Goal: Task Accomplishment & Management: Complete application form

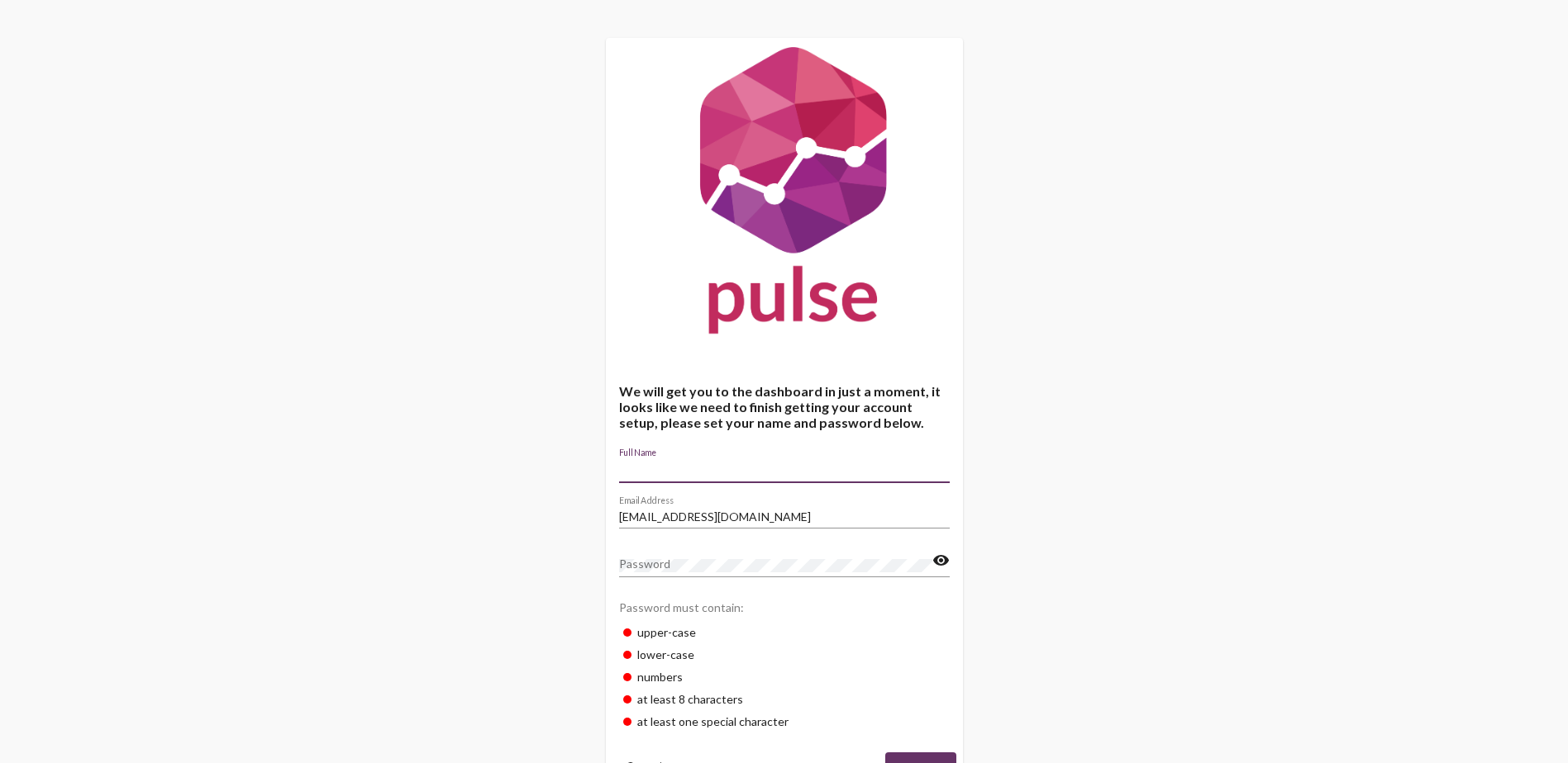
click at [708, 471] on input "Full Name" at bounding box center [784, 471] width 331 height 14
type input "[PERSON_NAME]"
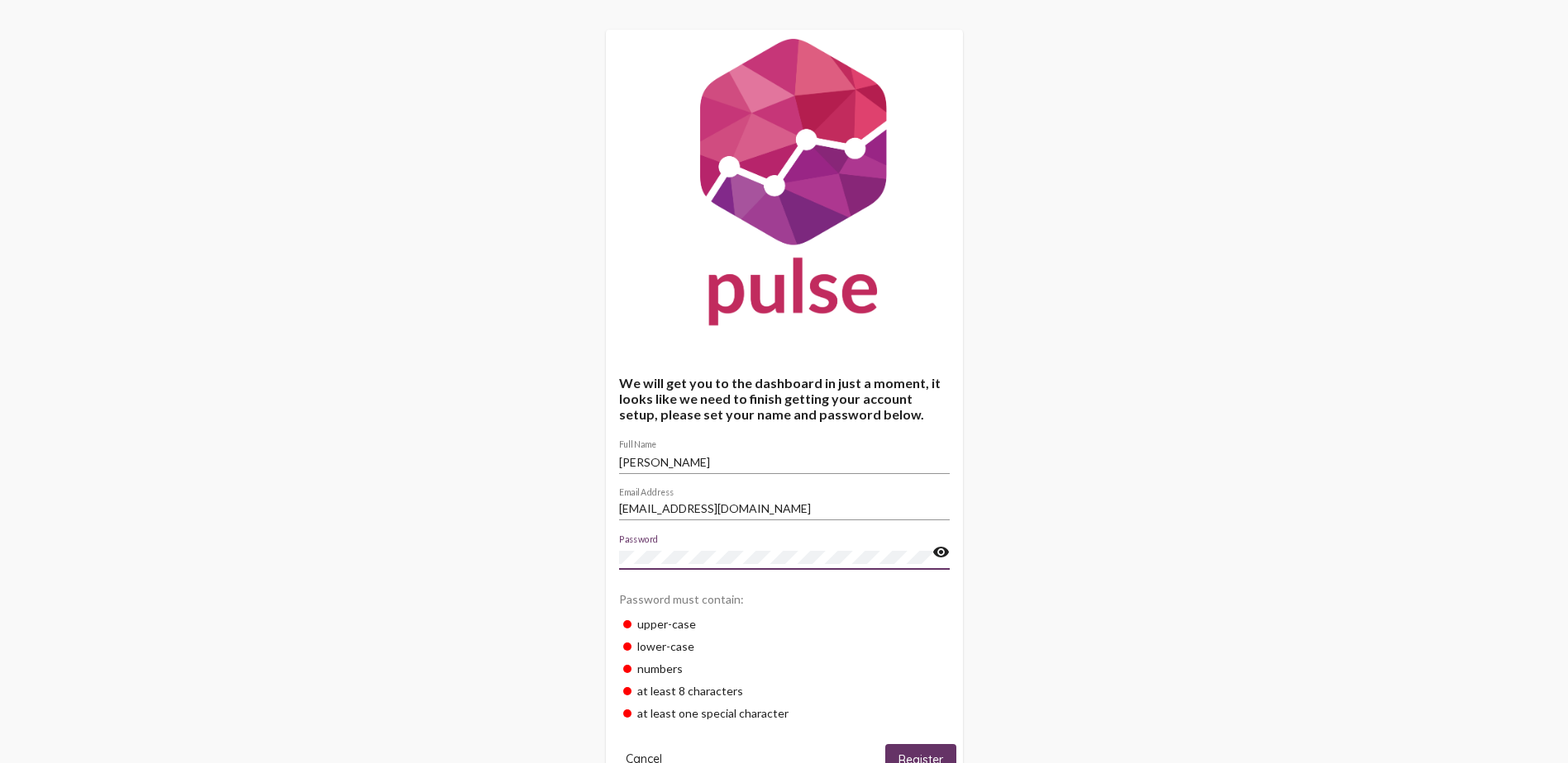
scroll to position [65, 0]
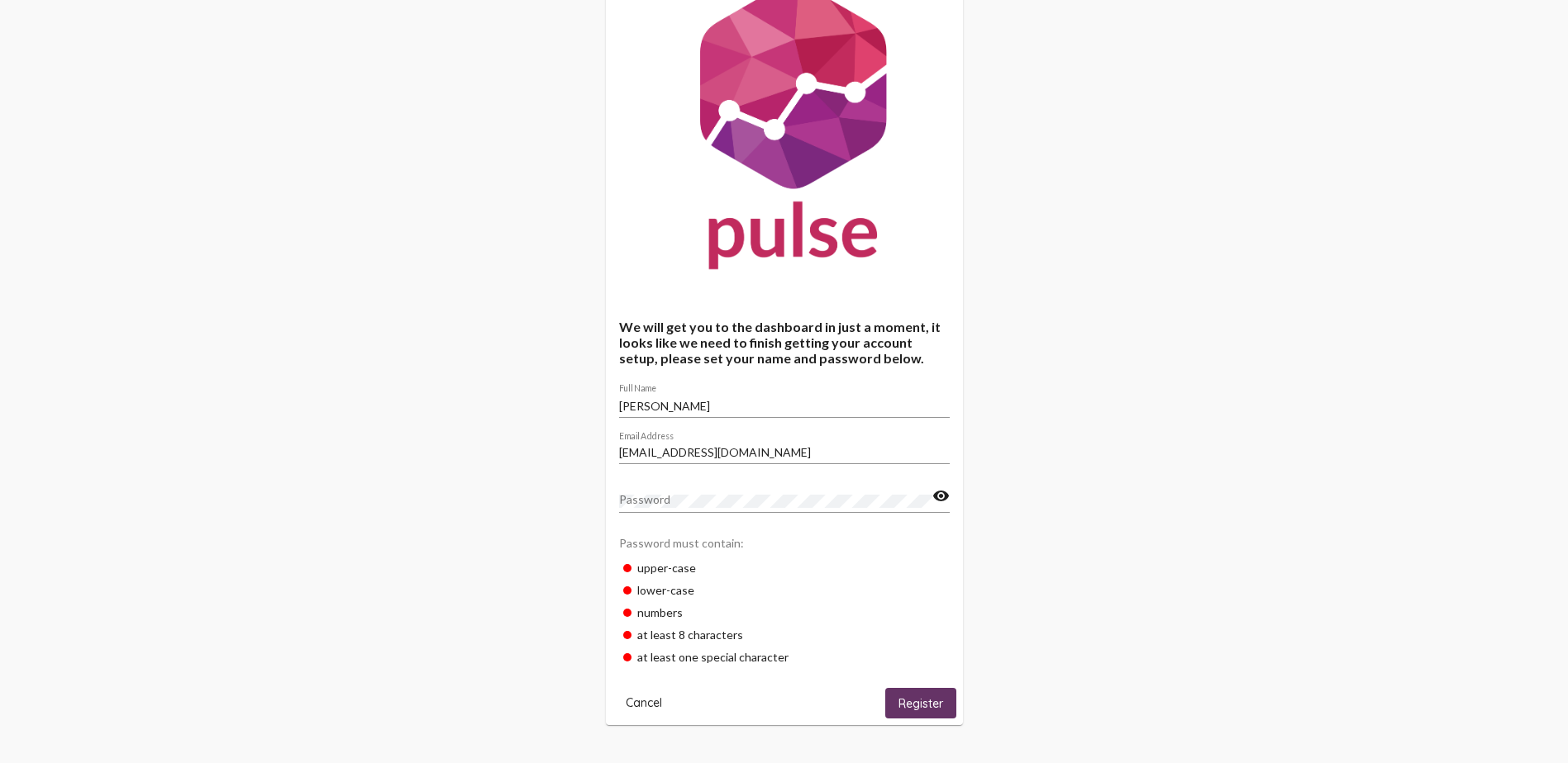
click at [932, 504] on nordpass-icon at bounding box center [932, 500] width 0 height 14
click at [0, 763] on nordpass-autofill-portal at bounding box center [0, 763] width 0 height 0
click at [936, 703] on span "Register" at bounding box center [921, 703] width 44 height 14
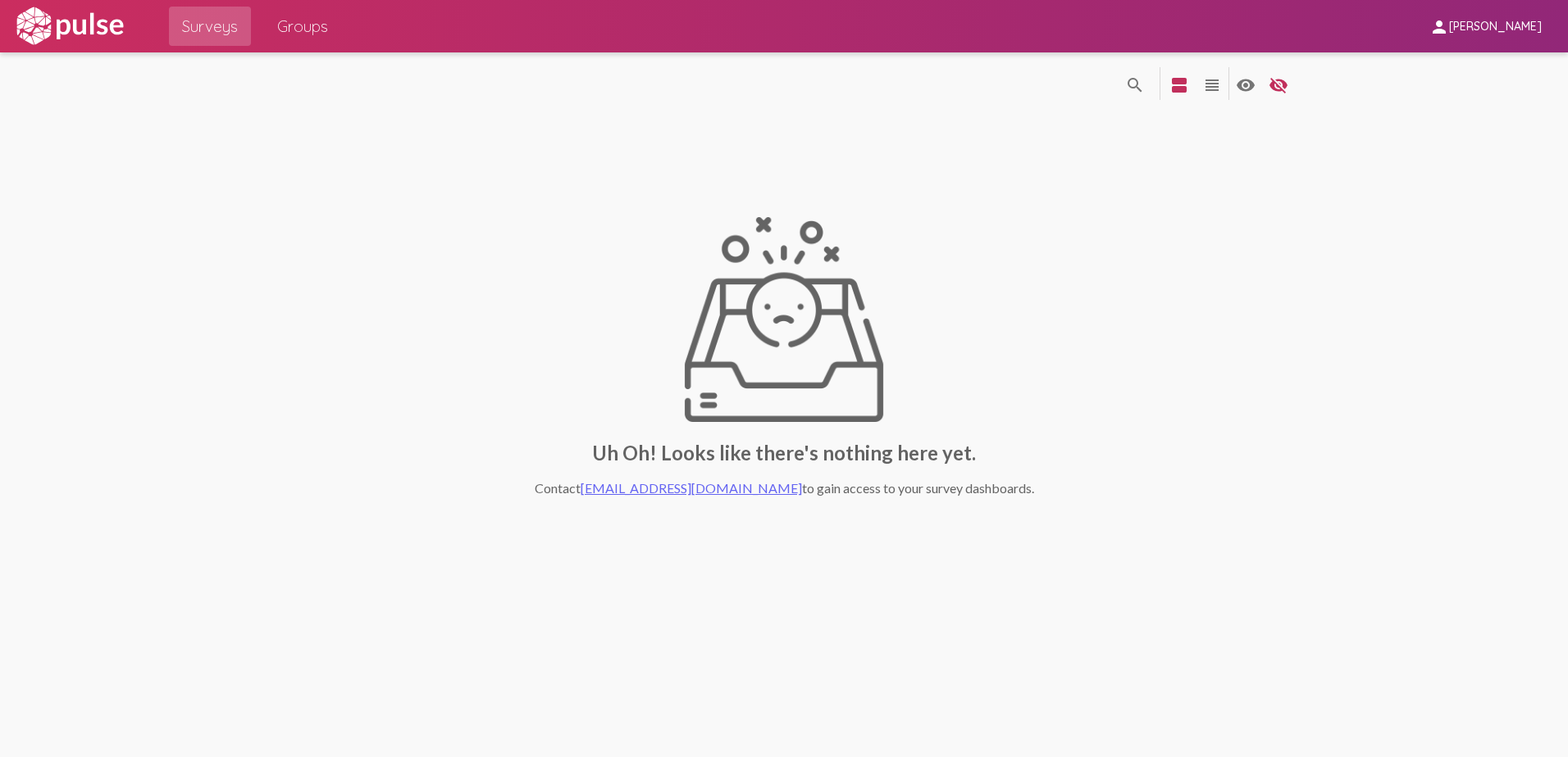
click at [283, 23] on span "Groups" at bounding box center [302, 26] width 51 height 30
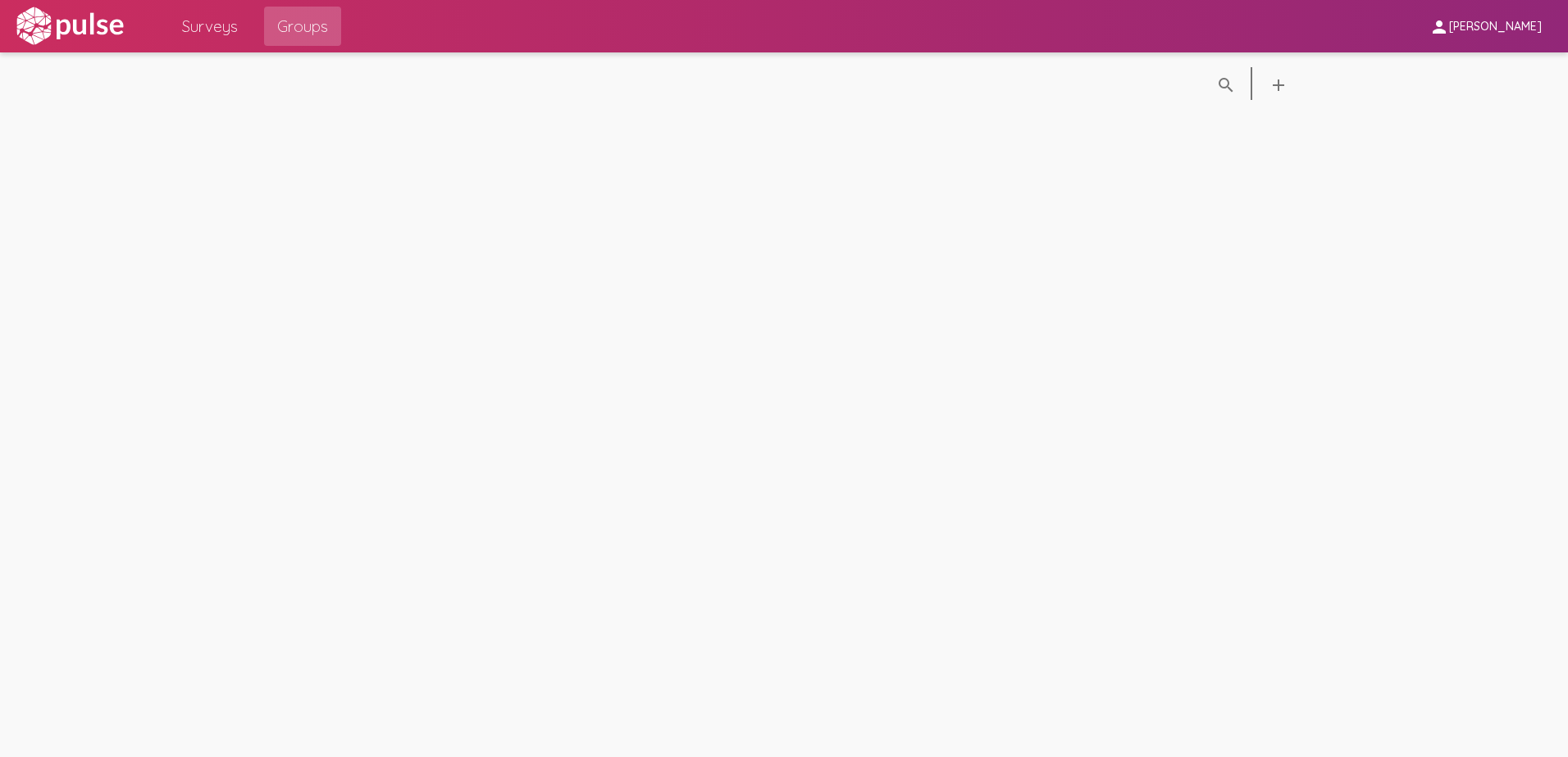
click at [228, 26] on span "Surveys" at bounding box center [210, 26] width 56 height 30
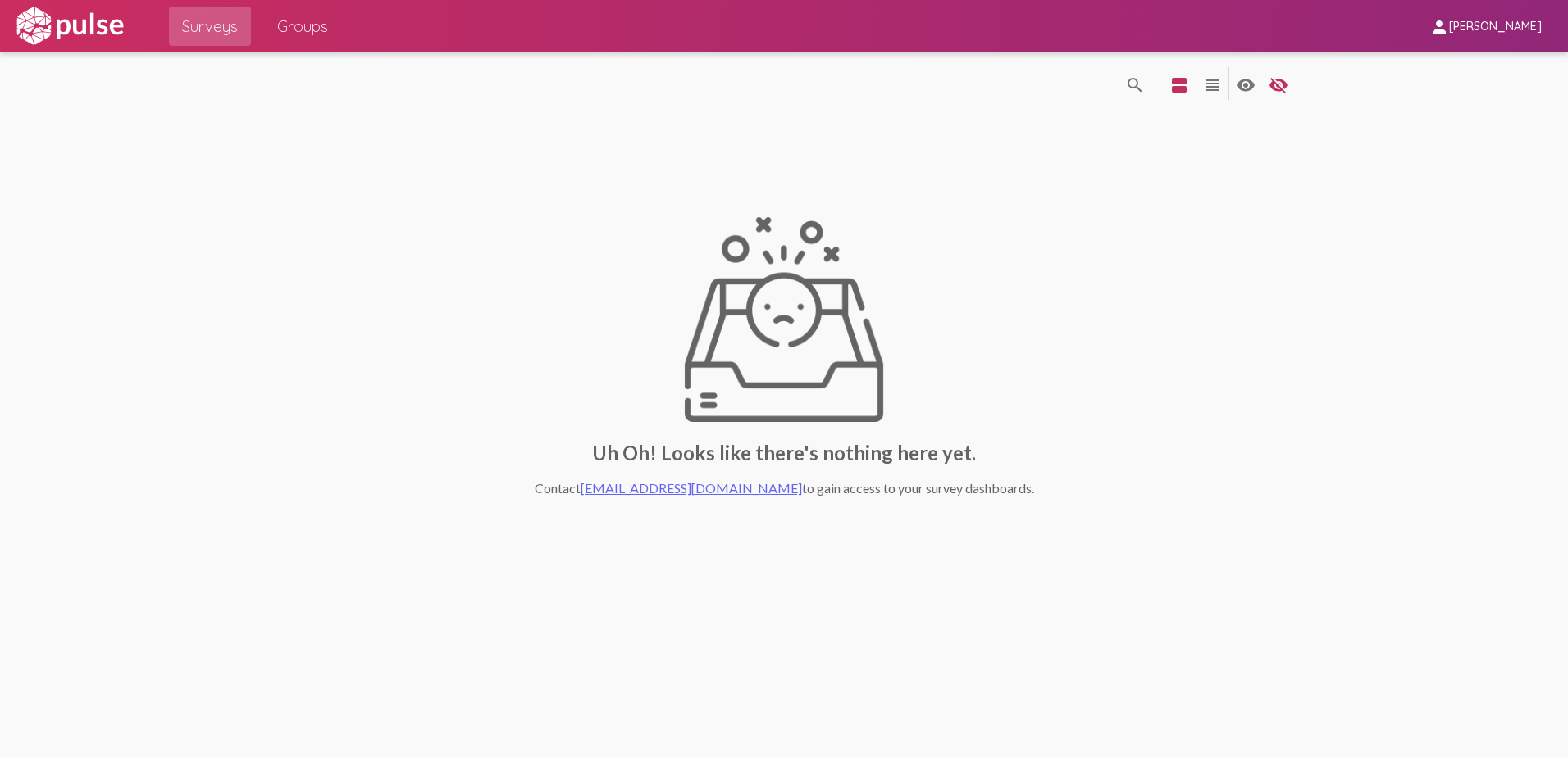
drag, startPoint x: 846, startPoint y: 2, endPoint x: 1049, endPoint y: 182, distance: 271.3
click at [1067, 187] on div "Uh Oh! Looks like there's nothing here yet. Contact [EMAIL_ADDRESS][DOMAIN_NAME…" at bounding box center [784, 356] width 1043 height 488
click at [64, 26] on img at bounding box center [70, 26] width 113 height 41
click at [1523, 29] on span "[PERSON_NAME]" at bounding box center [1495, 27] width 93 height 14
click at [1246, 183] on div at bounding box center [784, 378] width 1568 height 757
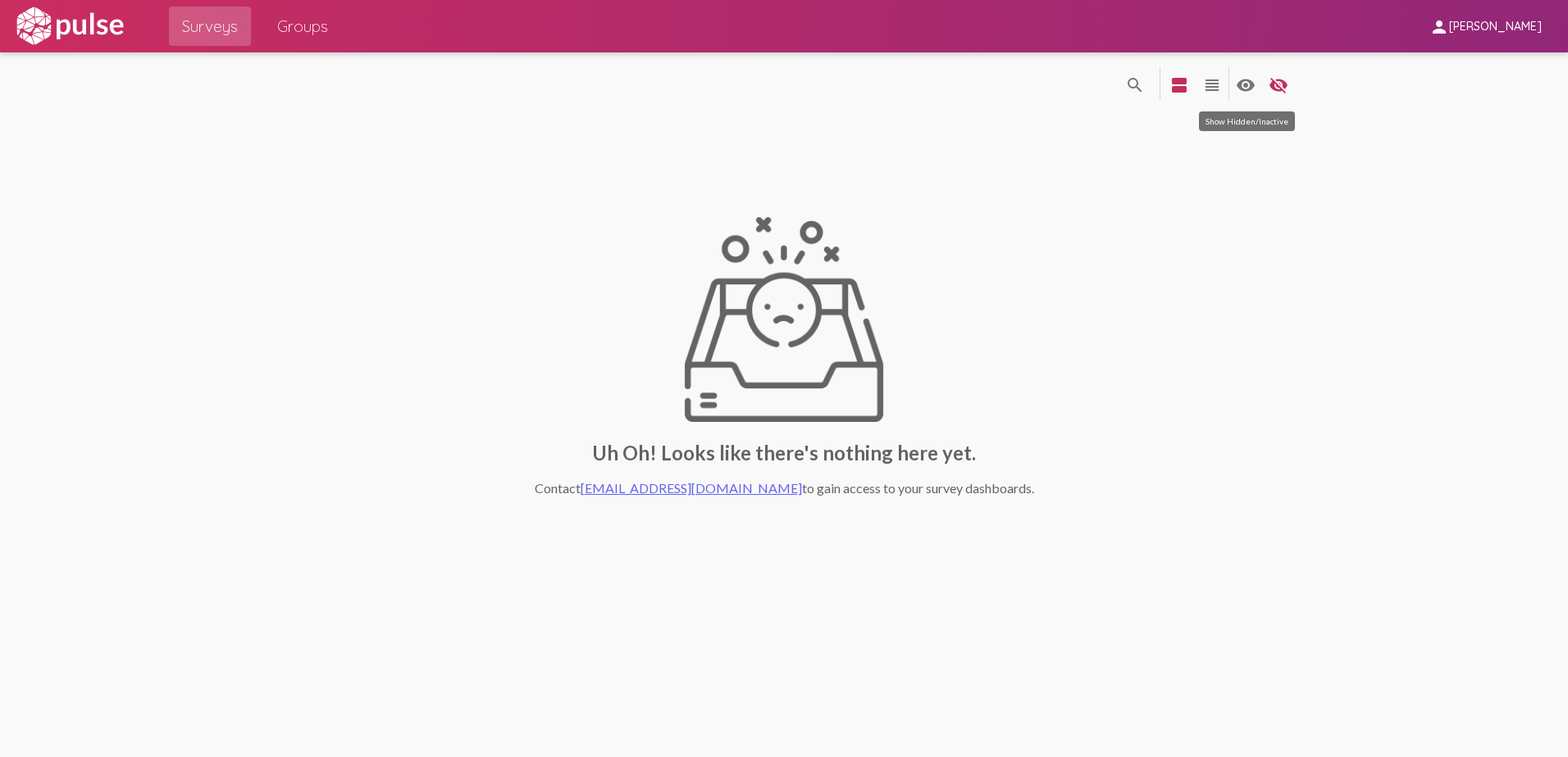
click at [1249, 83] on mat-icon "visibility" at bounding box center [1245, 85] width 20 height 20
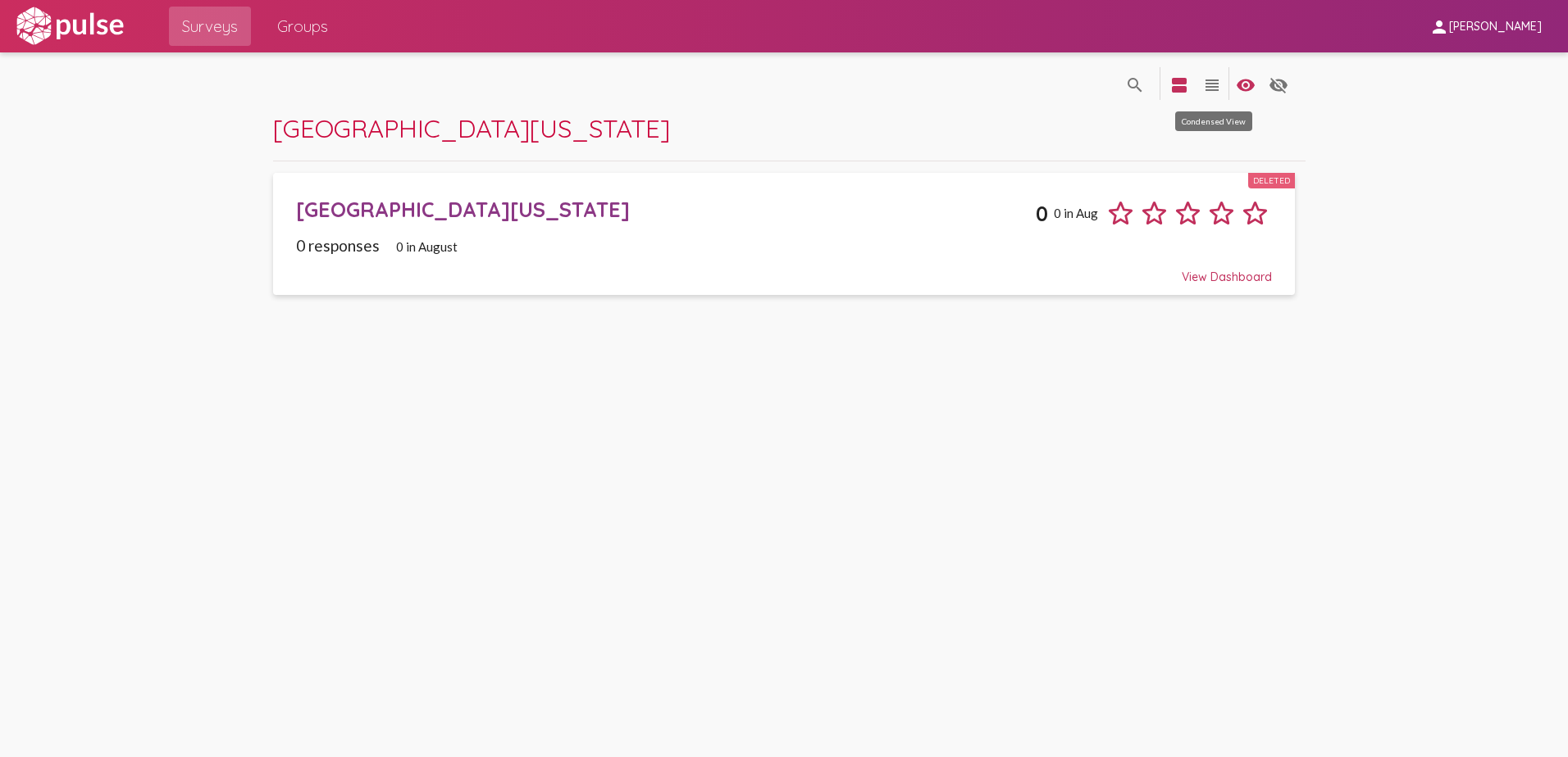
click at [1212, 87] on mat-icon "view_headline" at bounding box center [1212, 85] width 20 height 20
click at [1183, 81] on mat-icon "view_agenda" at bounding box center [1178, 85] width 20 height 20
click at [368, 214] on div "[GEOGRAPHIC_DATA][US_STATE]" at bounding box center [665, 210] width 740 height 26
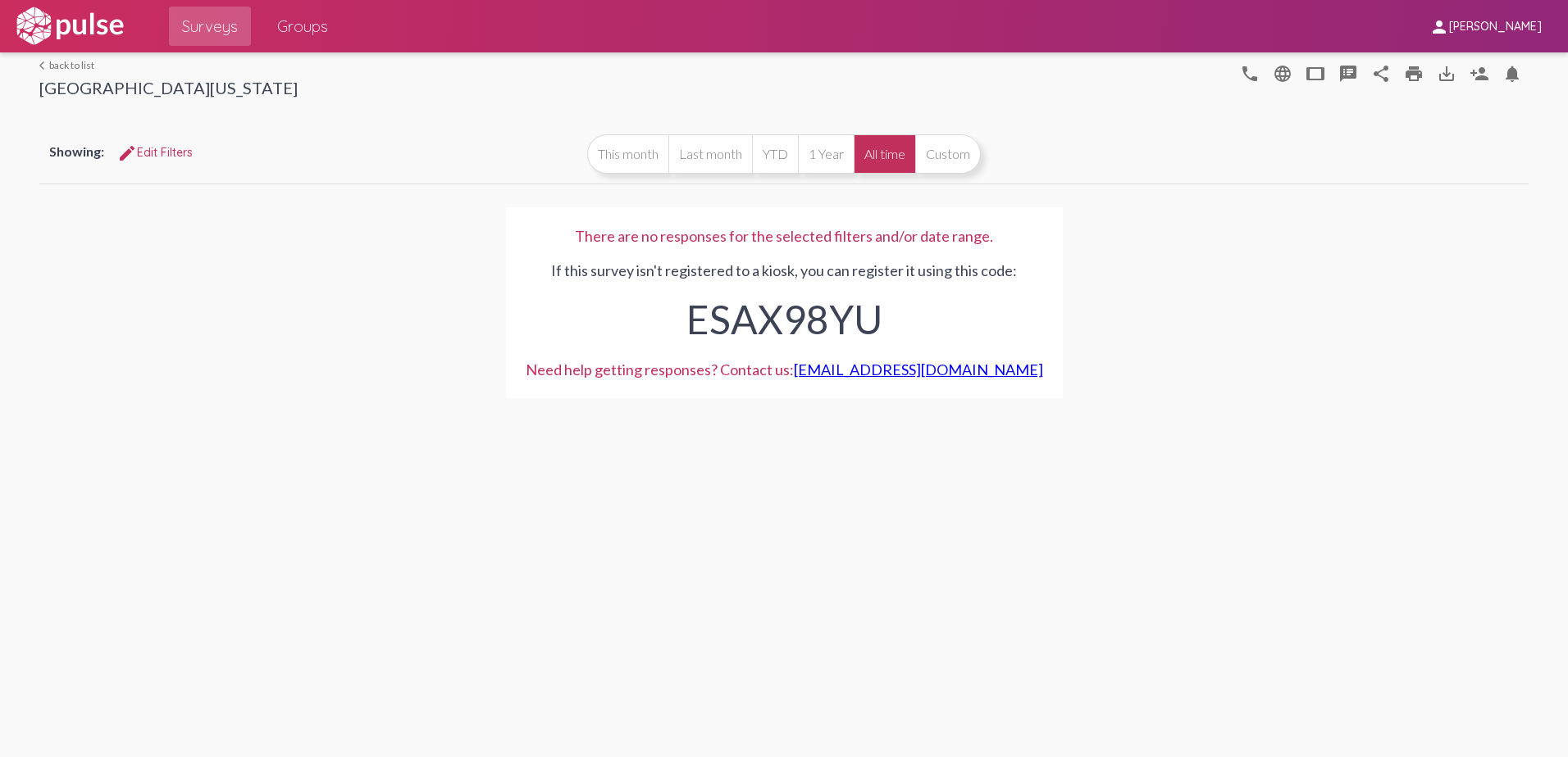
click at [61, 69] on link "arrow_back_ios back to list" at bounding box center [168, 65] width 258 height 12
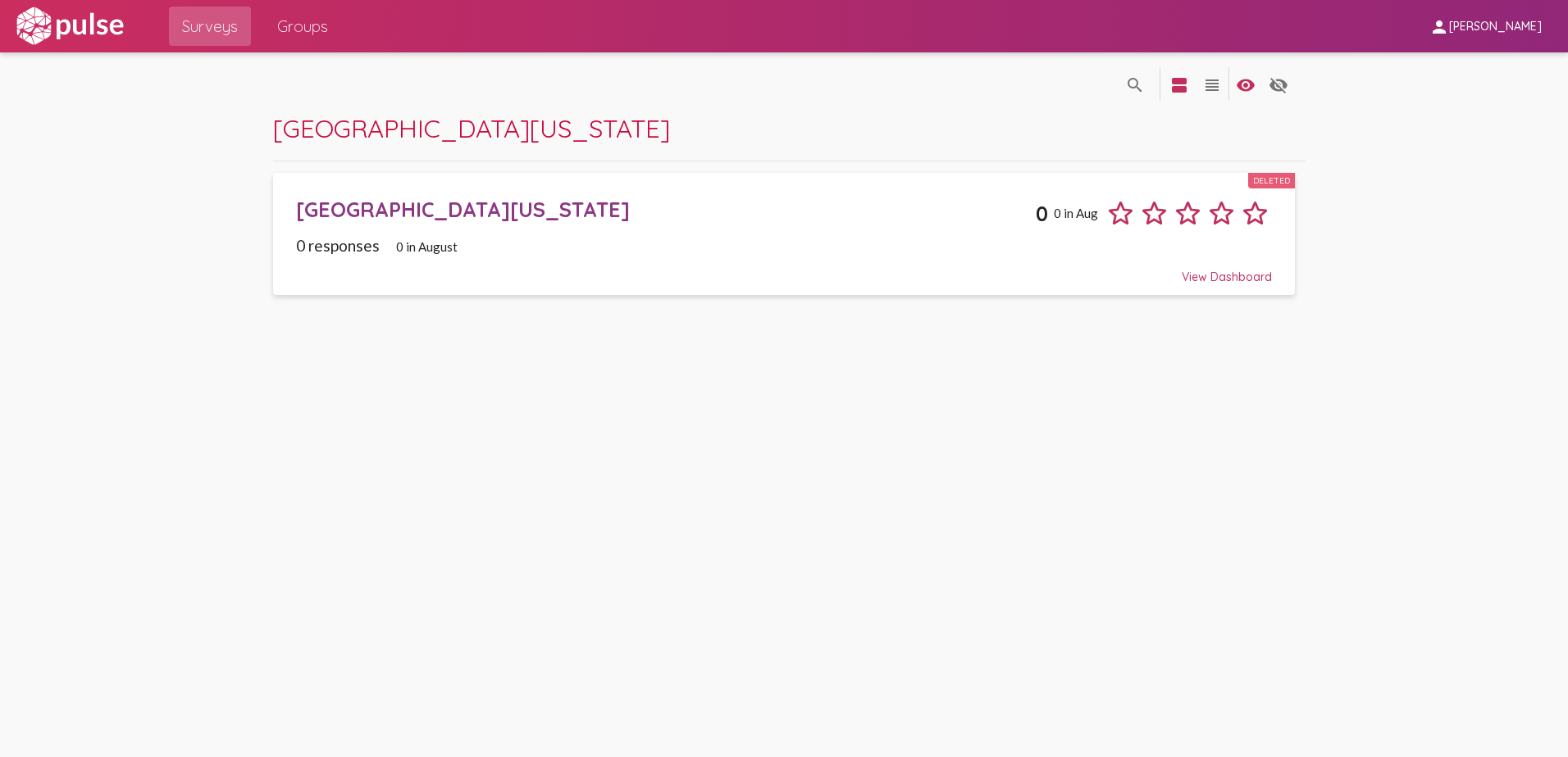
click at [306, 20] on span "Groups" at bounding box center [302, 26] width 51 height 30
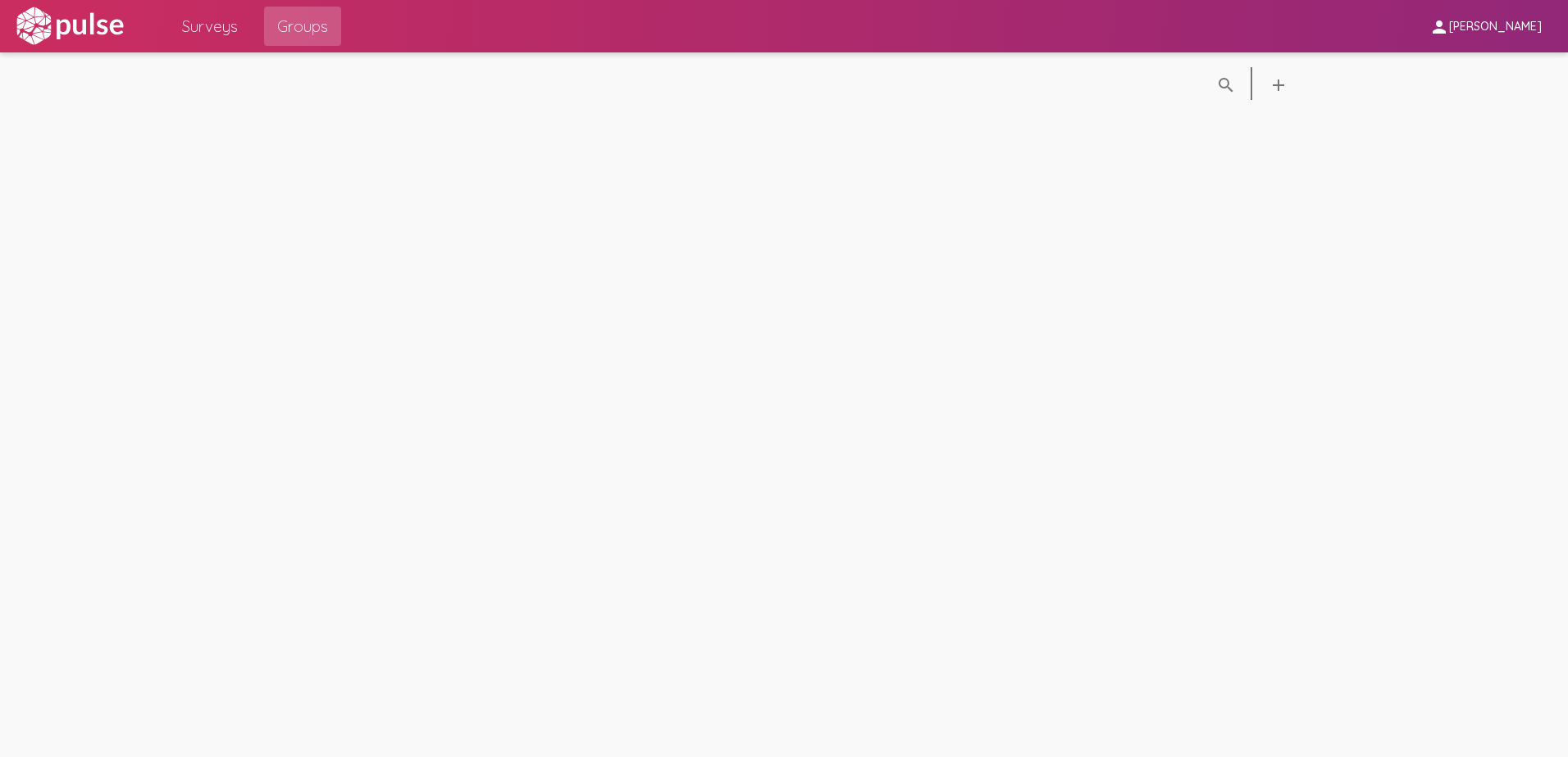
click at [213, 29] on span "Surveys" at bounding box center [210, 26] width 56 height 30
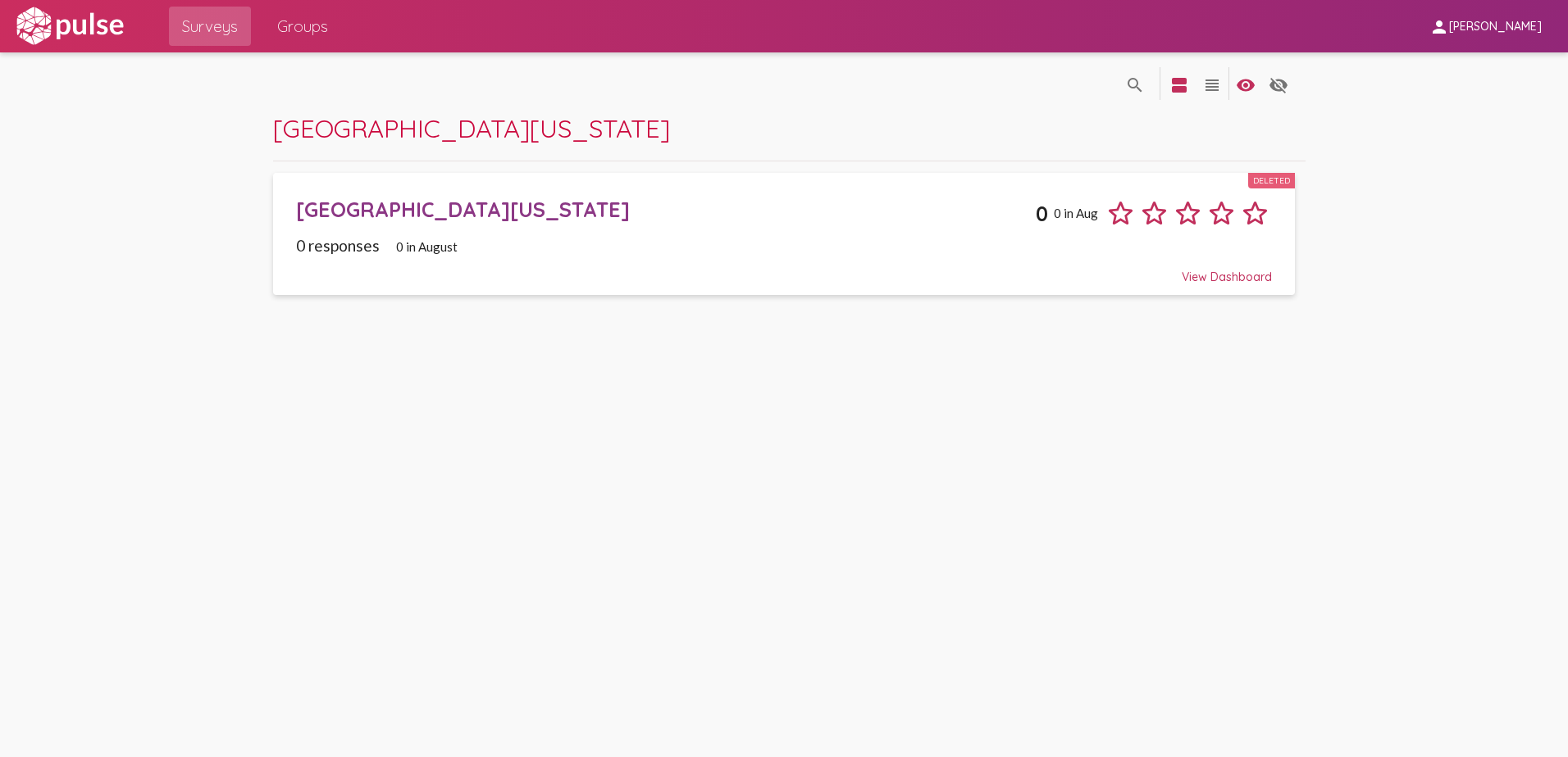
click at [1254, 278] on div "View Dashboard" at bounding box center [784, 269] width 976 height 30
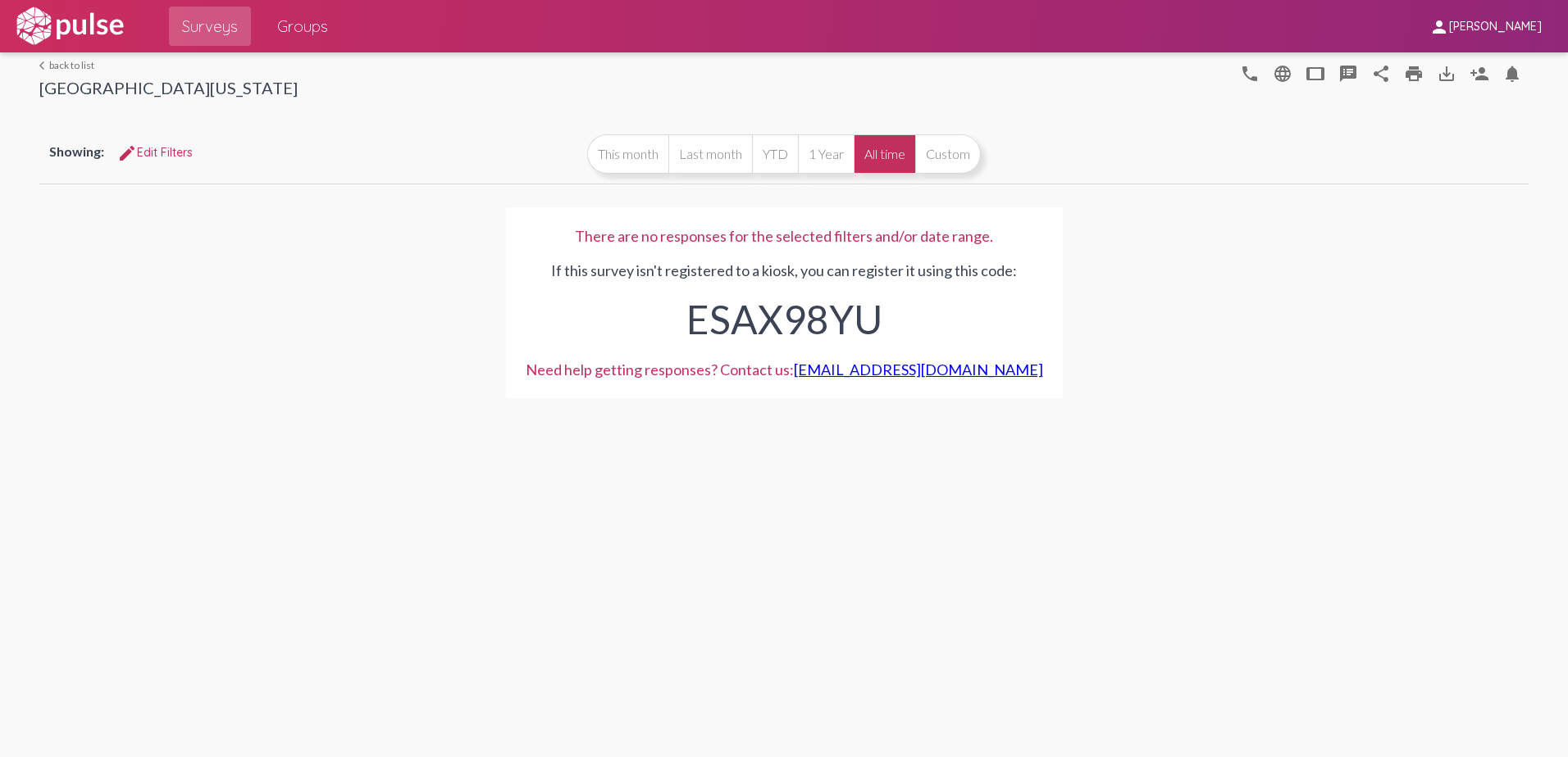
click at [68, 66] on link "arrow_back_ios back to list" at bounding box center [168, 65] width 258 height 12
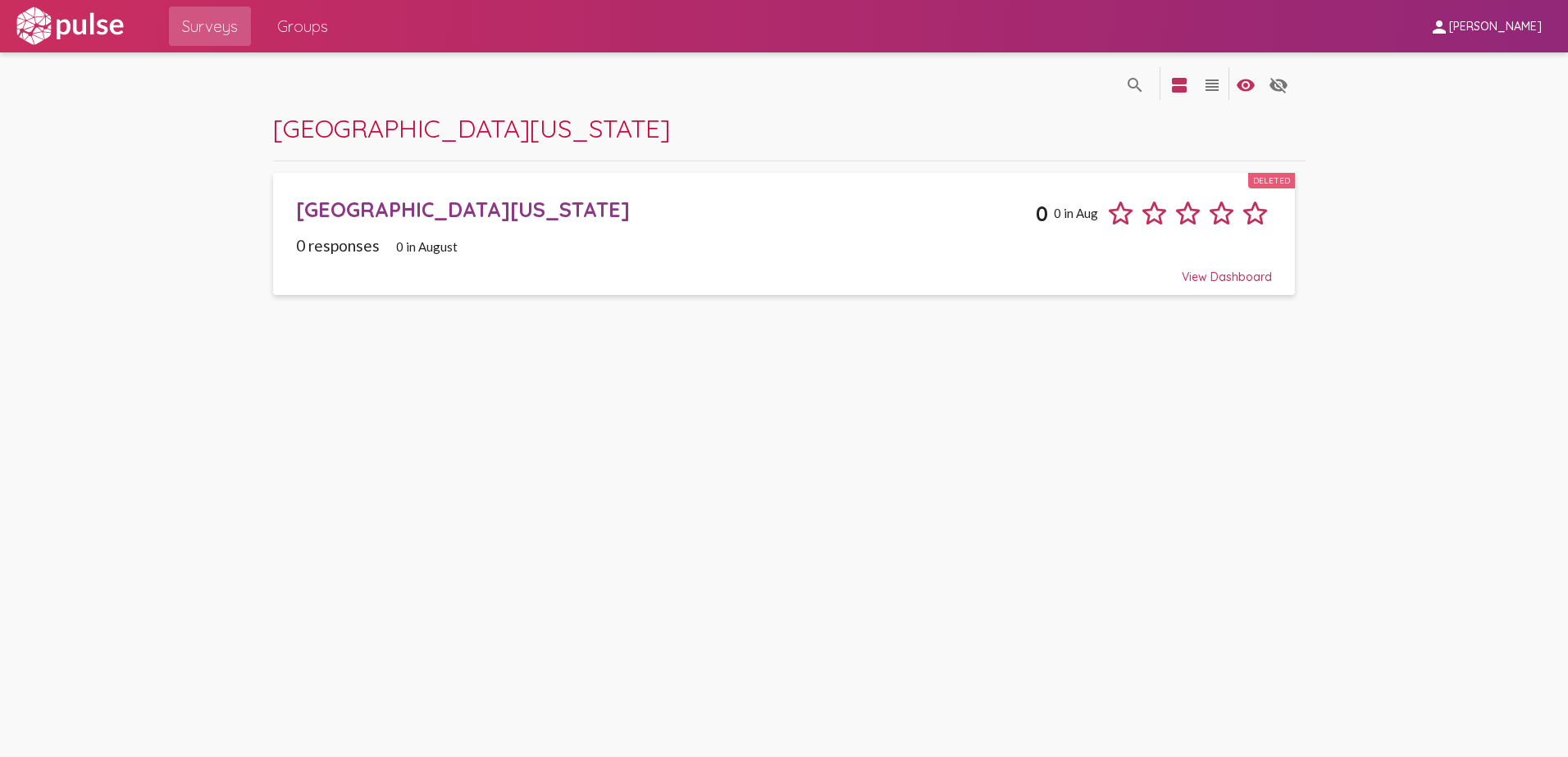
click at [80, 15] on img at bounding box center [70, 26] width 113 height 41
